Goal: Task Accomplishment & Management: Complete application form

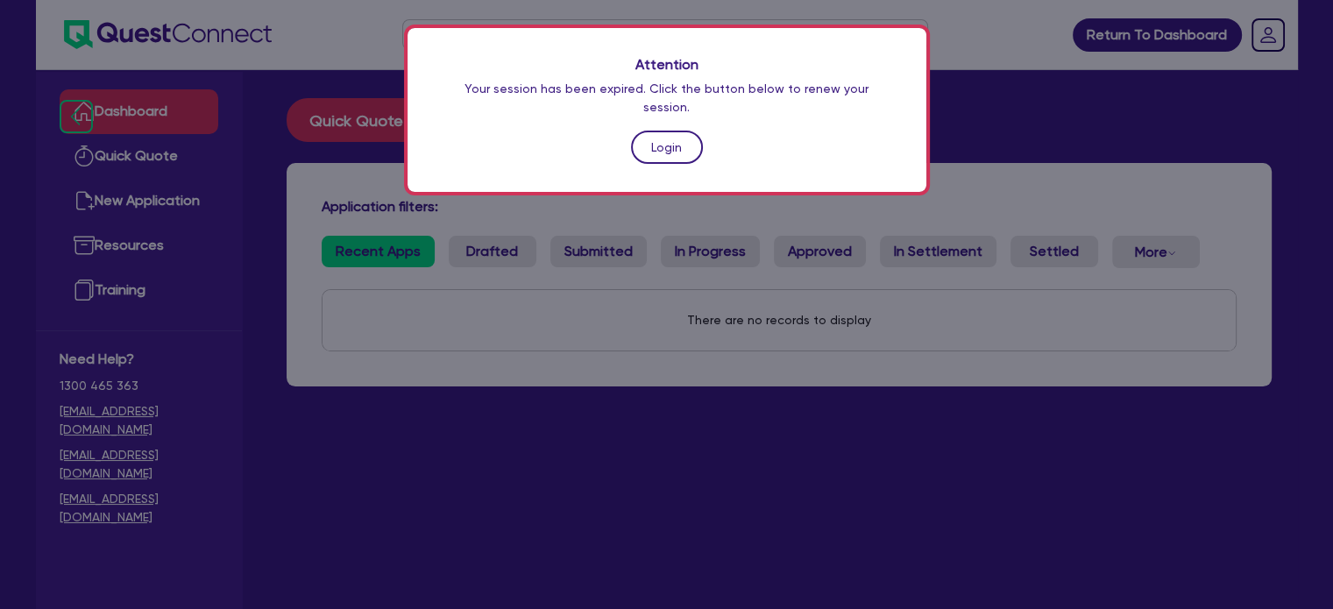
click at [659, 131] on link "Login" at bounding box center [667, 147] width 72 height 33
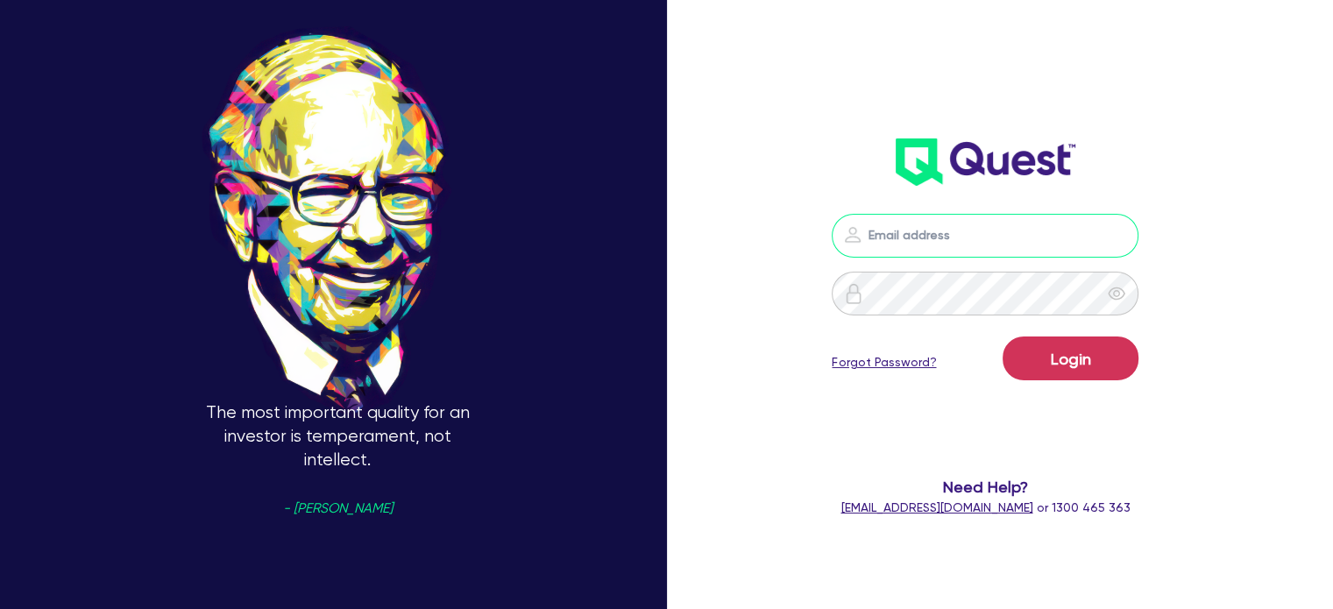
click at [950, 225] on input "email" at bounding box center [984, 236] width 307 height 44
type input "[PERSON_NAME][EMAIL_ADDRESS][DOMAIN_NAME]"
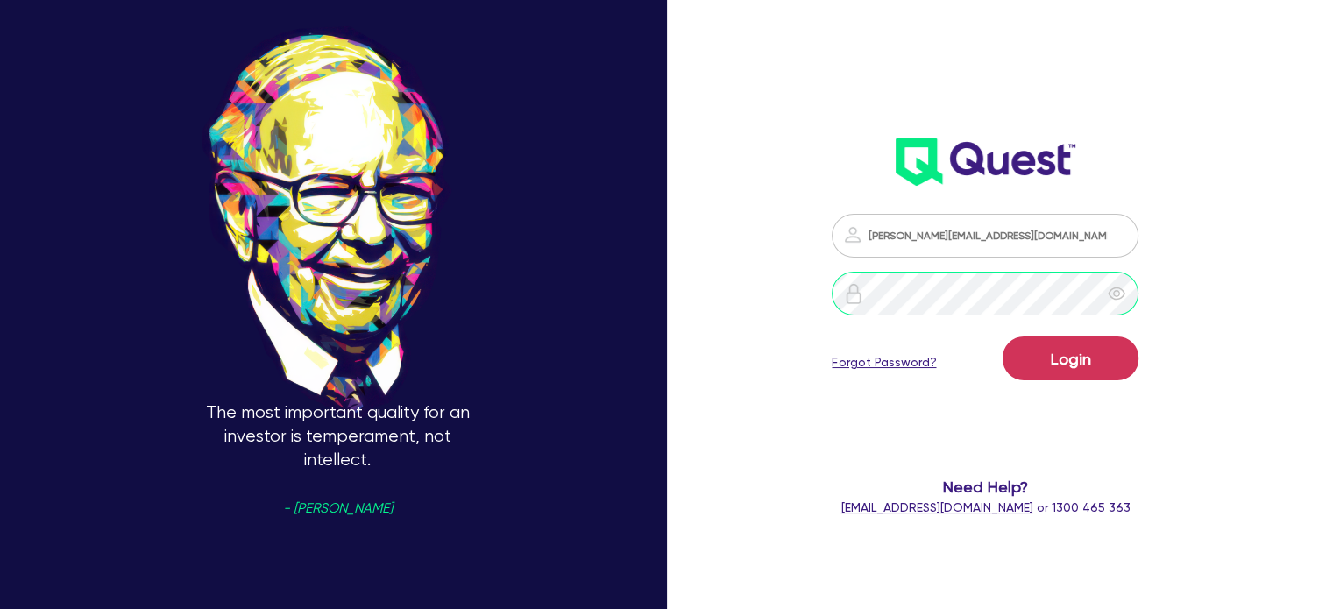
click at [1002, 336] on button "Login" at bounding box center [1070, 358] width 136 height 44
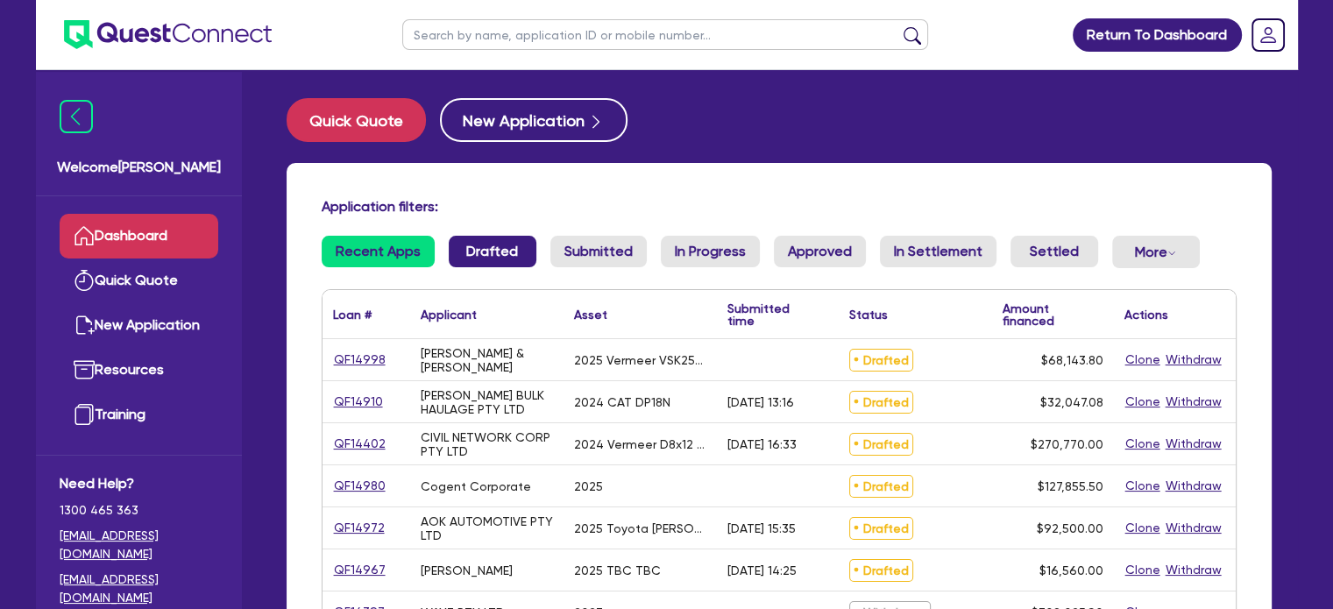
click at [471, 260] on link "Drafted" at bounding box center [493, 252] width 88 height 32
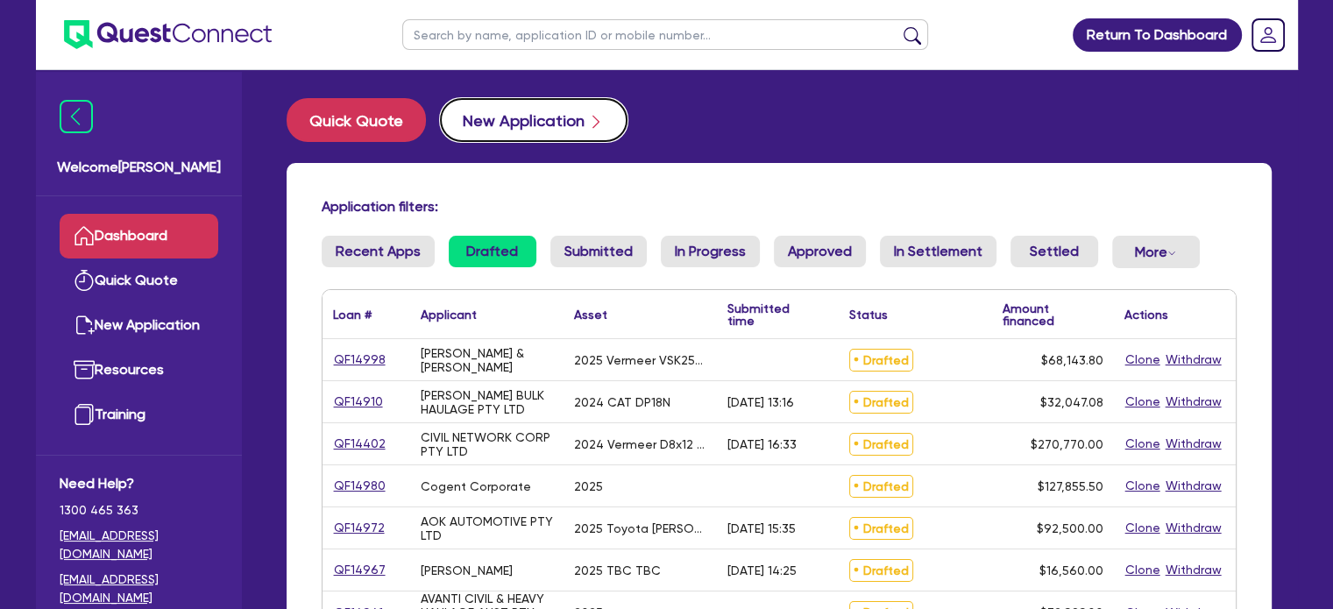
click at [485, 121] on button "New Application" at bounding box center [533, 120] width 187 height 44
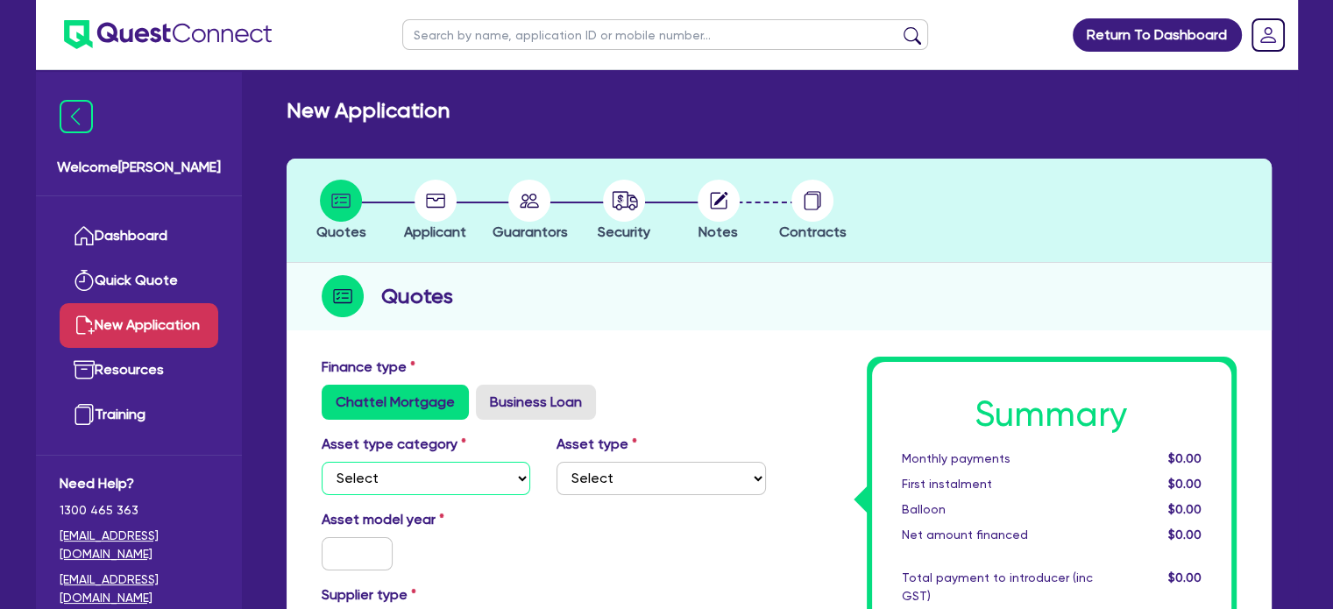
click at [432, 493] on select "Select Cars and light trucks Primary assets Secondary assets Tertiary assets" at bounding box center [426, 478] width 209 height 33
click at [322, 462] on select "Select Cars and light trucks Primary assets Secondary assets Tertiary assets" at bounding box center [426, 478] width 209 height 33
click at [417, 481] on select "Select Cars and light trucks Primary assets Secondary assets Tertiary assets" at bounding box center [426, 478] width 209 height 33
select select "CARS_AND_LIGHT_TRUCKS"
click at [322, 462] on select "Select Cars and light trucks Primary assets Secondary assets Tertiary assets" at bounding box center [426, 478] width 209 height 33
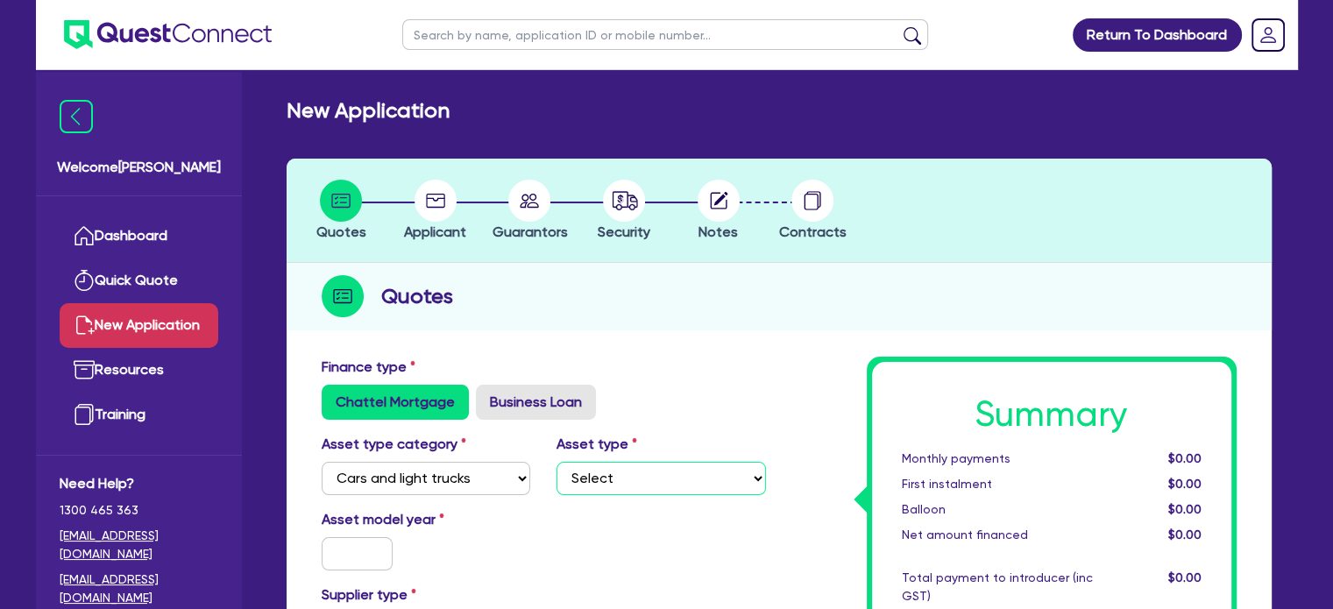
click at [600, 490] on select "Select Passenger vehicles Vans and utes Light trucks up to 4.5 tonne" at bounding box center [660, 478] width 209 height 33
select select "PASSENGER_VEHICLES"
click at [556, 462] on select "Select Passenger vehicles Vans and utes Light trucks up to 4.5 tonne" at bounding box center [660, 478] width 209 height 33
click at [375, 553] on input "text" at bounding box center [358, 553] width 72 height 33
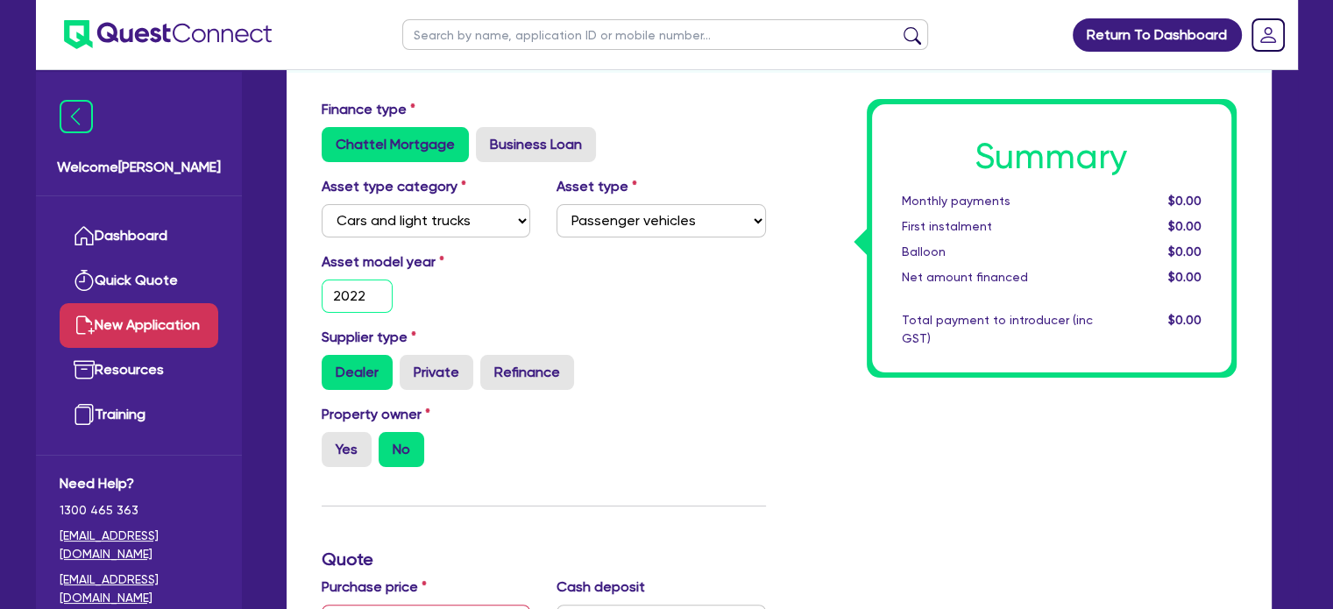
scroll to position [427, 0]
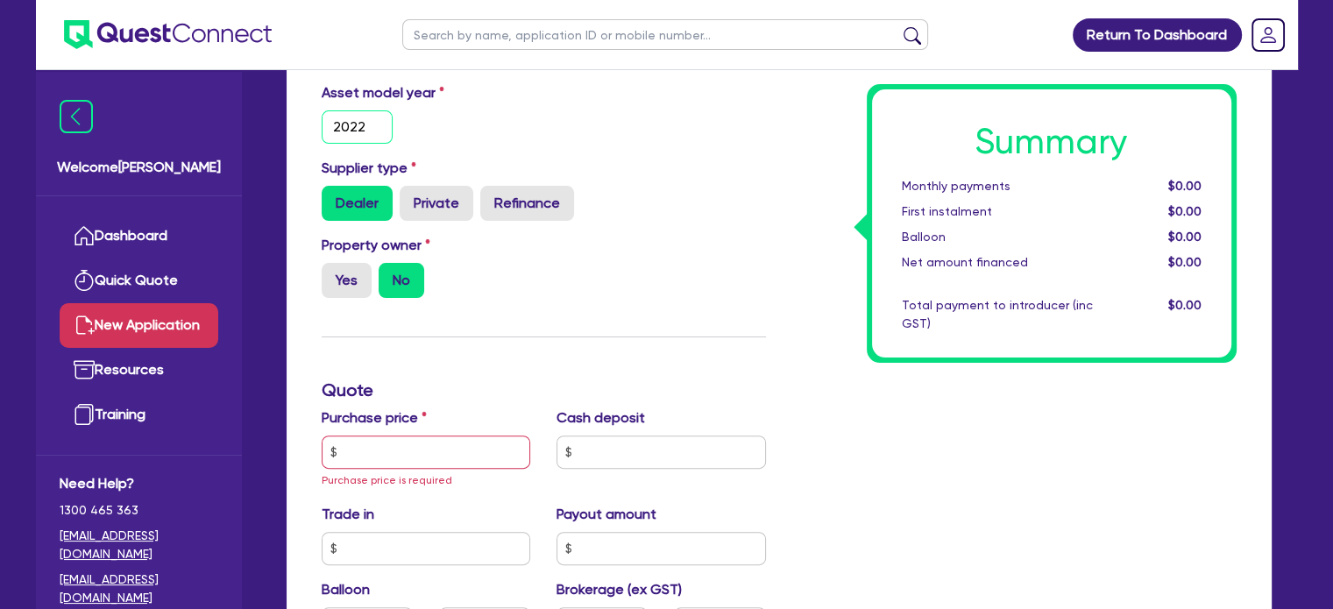
type input "2022"
click at [380, 442] on input "text" at bounding box center [426, 451] width 209 height 33
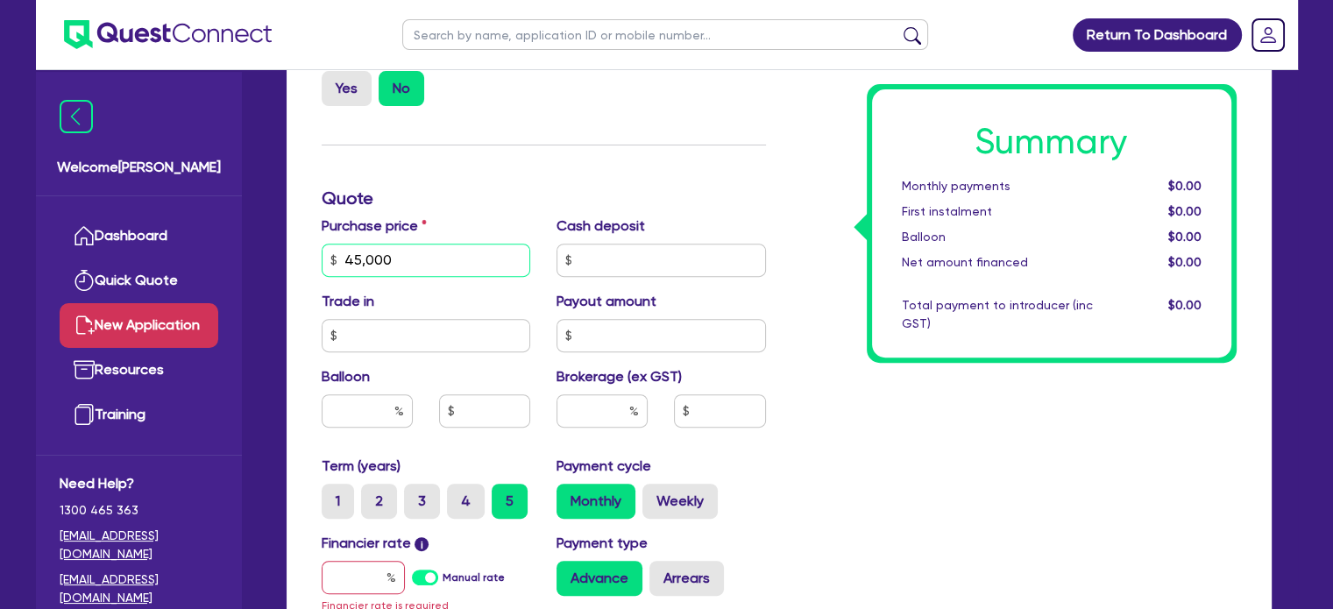
scroll to position [622, 0]
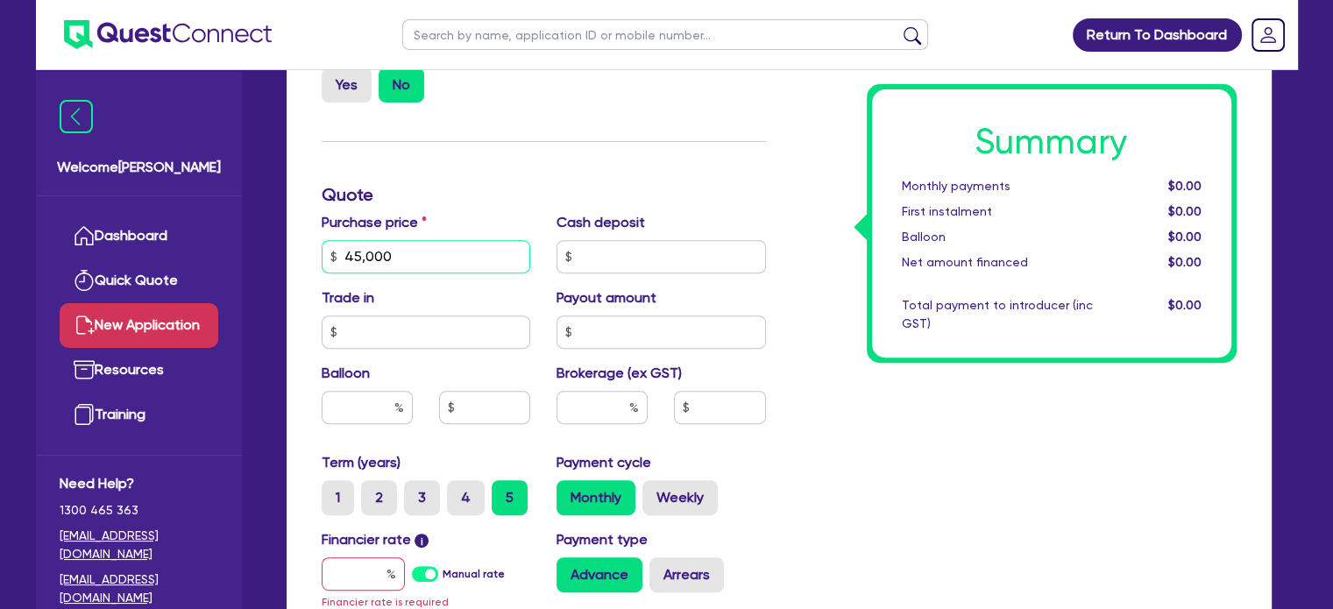
type input "45,000"
click at [591, 251] on input "text" at bounding box center [660, 256] width 209 height 33
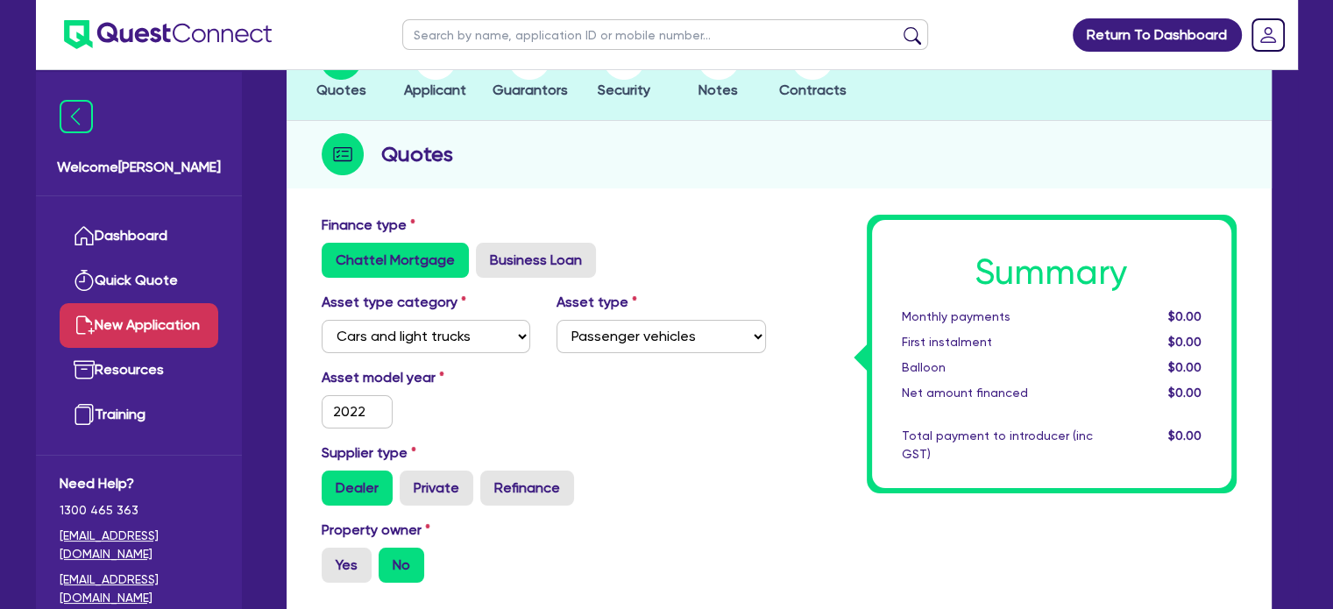
scroll to position [128, 0]
